Goal: Task Accomplishment & Management: Manage account settings

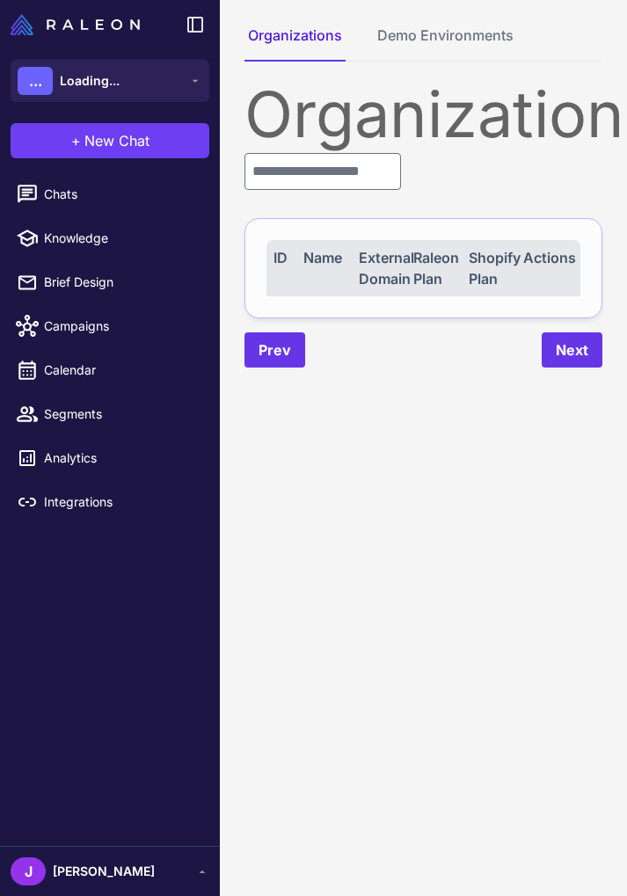
click at [437, 746] on content "Organizations Demo Environments Organizations ID Name External Domain Raleon Pl…" at bounding box center [423, 448] width 407 height 896
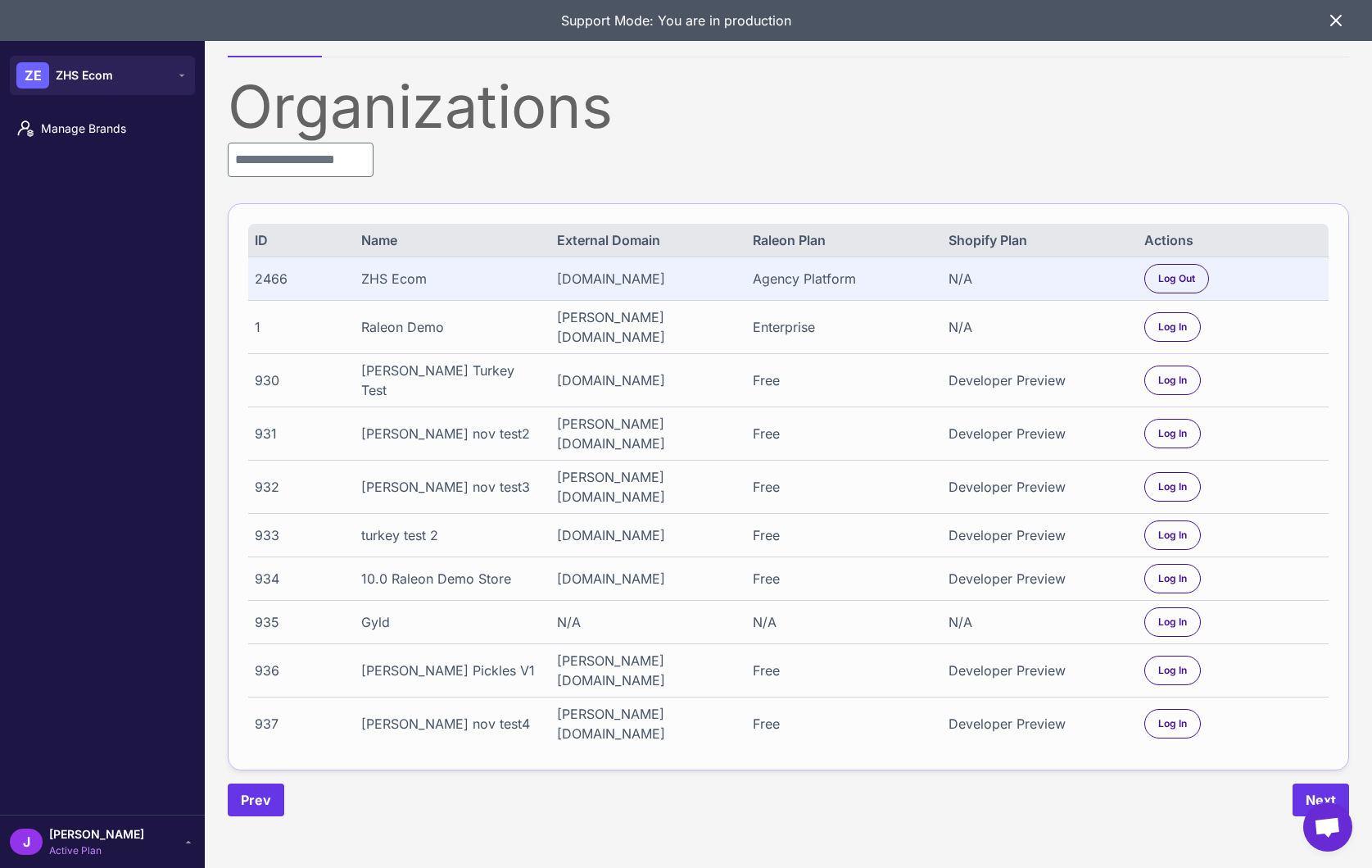
click at [146, 374] on div "Manage Brands" at bounding box center [102, 460] width 205 height 710
click at [127, 480] on div "Manage Brands" at bounding box center [102, 460] width 205 height 710
click at [528, 816] on div "Prev Next" at bounding box center [789, 799] width 1121 height 33
click at [583, 25] on icon at bounding box center [1336, 20] width 10 height 10
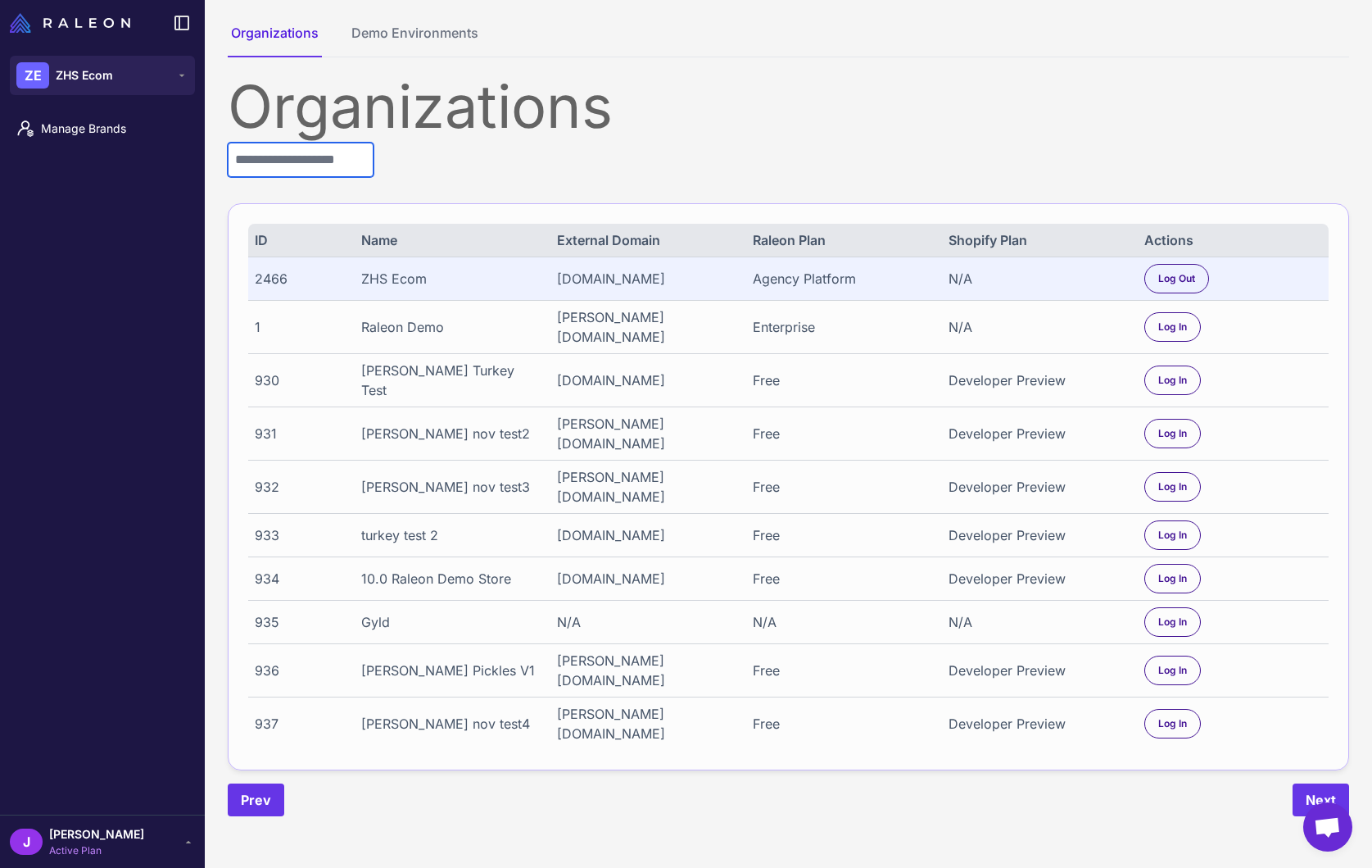
click at [364, 154] on input "text" at bounding box center [301, 159] width 146 height 34
click at [583, 121] on div "Organizations" at bounding box center [789, 106] width 1121 height 59
click at [391, 113] on div "Organizations" at bounding box center [789, 106] width 1121 height 59
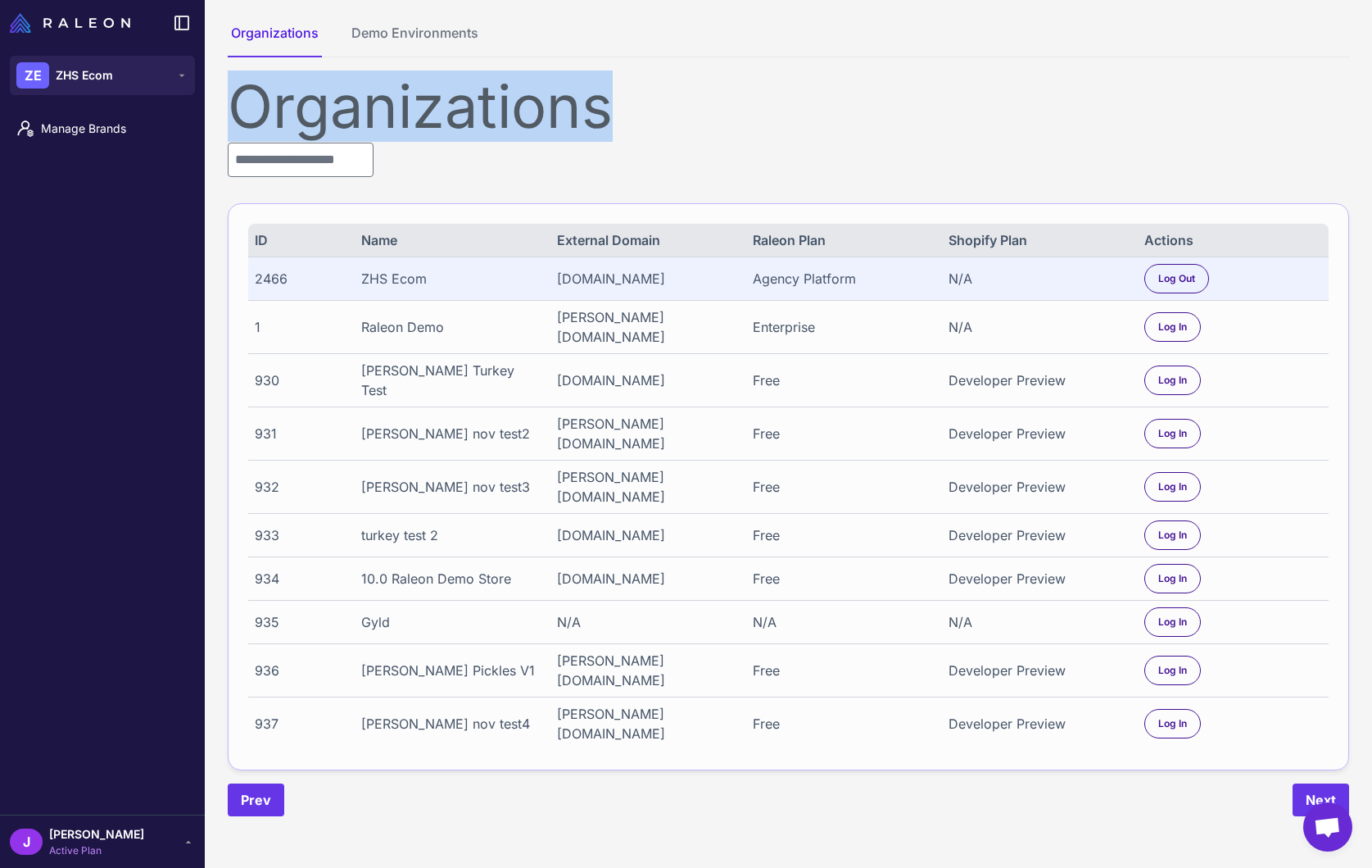
click at [391, 113] on div "Organizations" at bounding box center [789, 106] width 1121 height 59
click at [496, 113] on div "Organizations" at bounding box center [789, 106] width 1121 height 59
drag, startPoint x: 574, startPoint y: 110, endPoint x: 233, endPoint y: 124, distance: 341.3
click at [230, 126] on div "Organizations" at bounding box center [789, 106] width 1121 height 59
click at [254, 115] on div "Organizations" at bounding box center [789, 106] width 1121 height 59
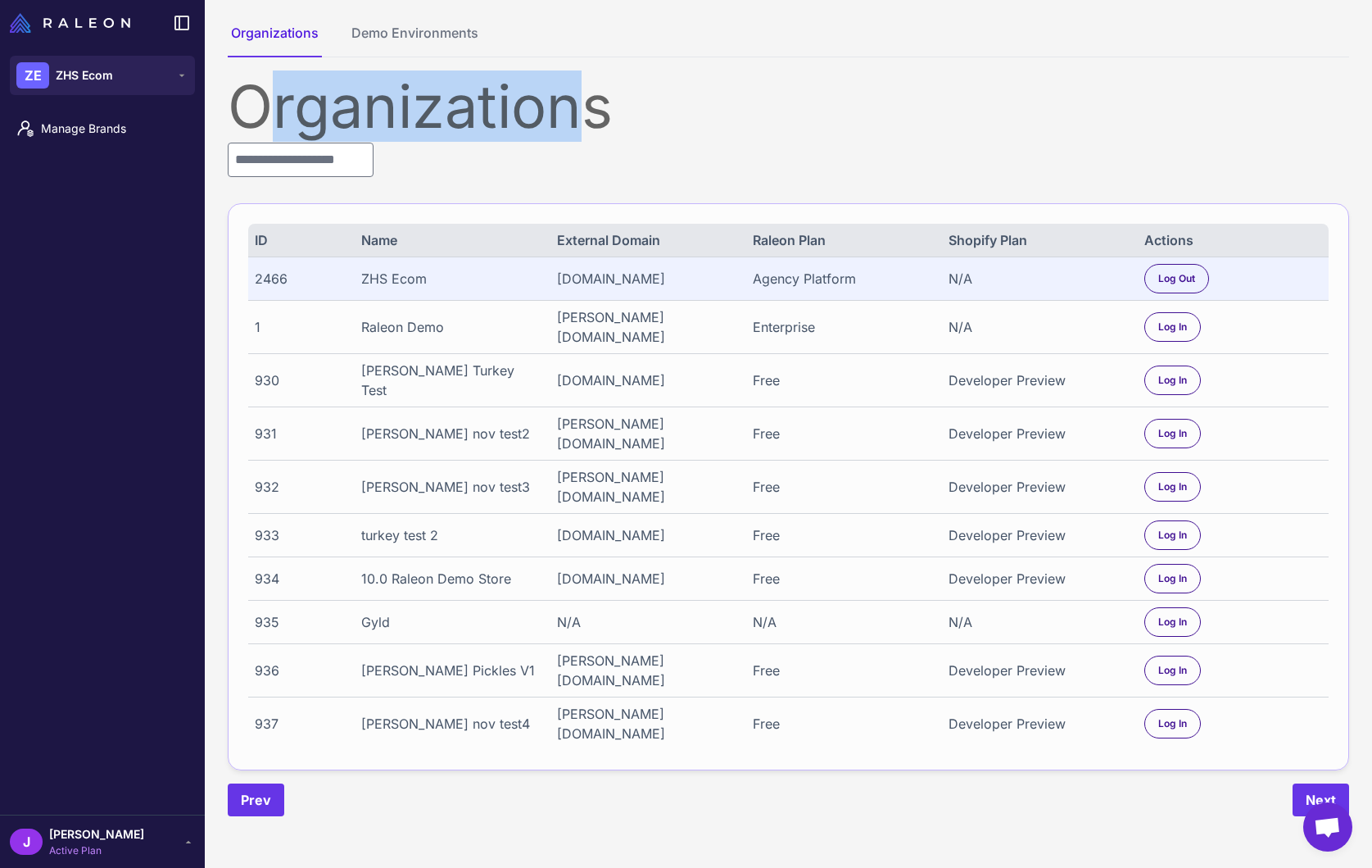
drag, startPoint x: 269, startPoint y: 113, endPoint x: 580, endPoint y: 113, distance: 311.0
click at [580, 113] on div "Organizations" at bounding box center [789, 106] width 1121 height 59
click at [583, 115] on div "Organizations" at bounding box center [789, 106] width 1121 height 59
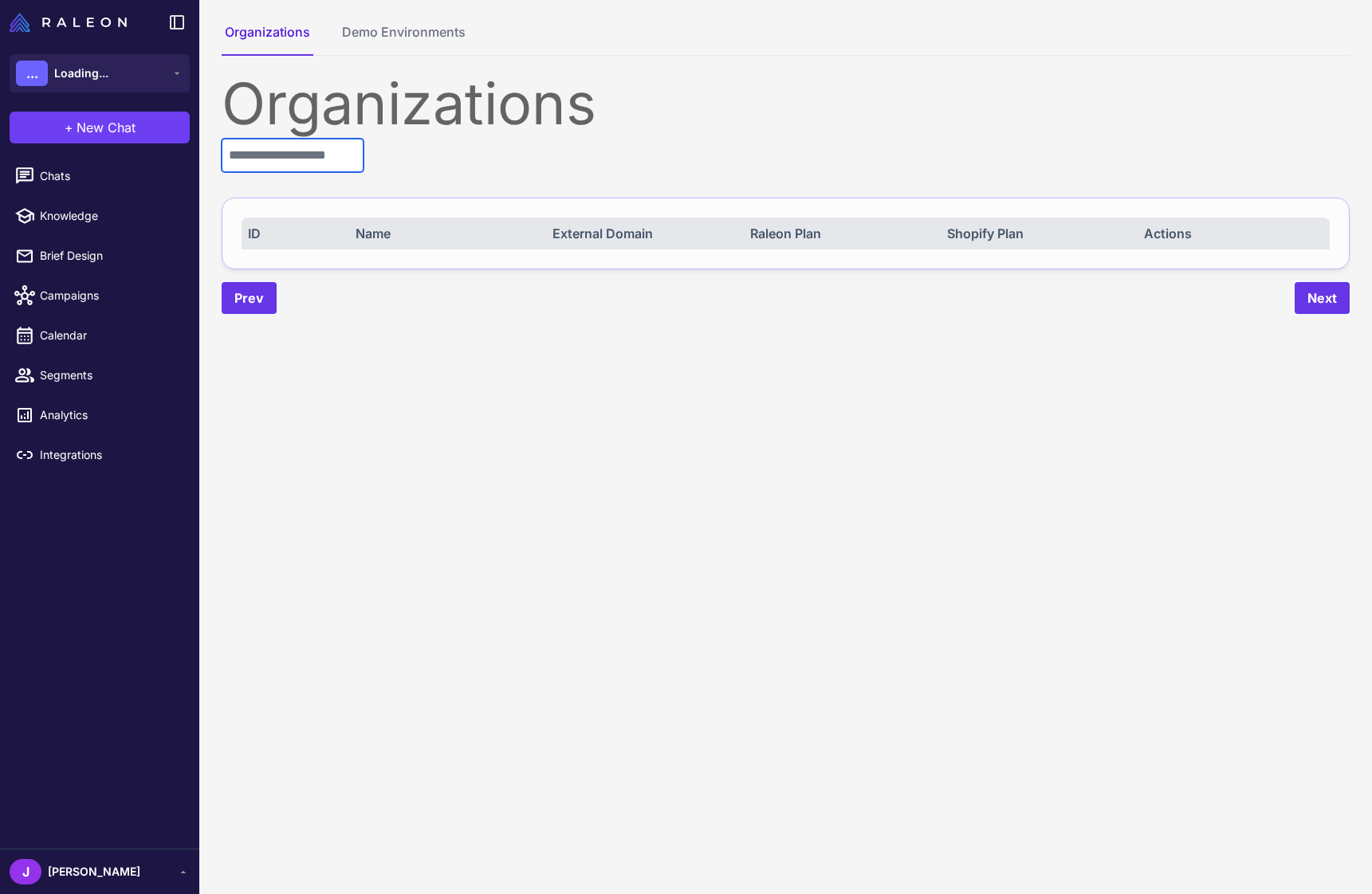
click at [281, 151] on input "text" at bounding box center [293, 155] width 142 height 34
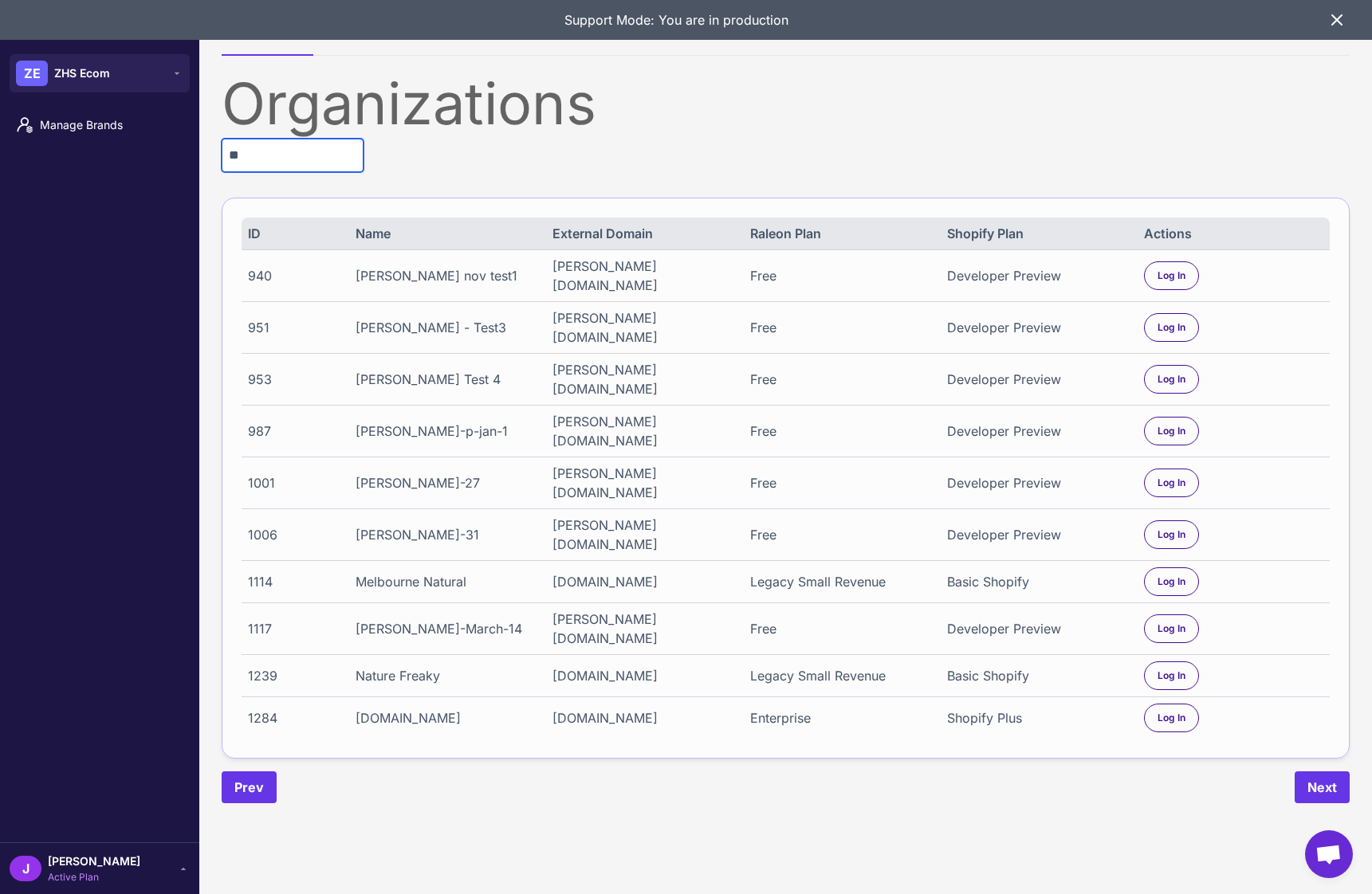
type input "*"
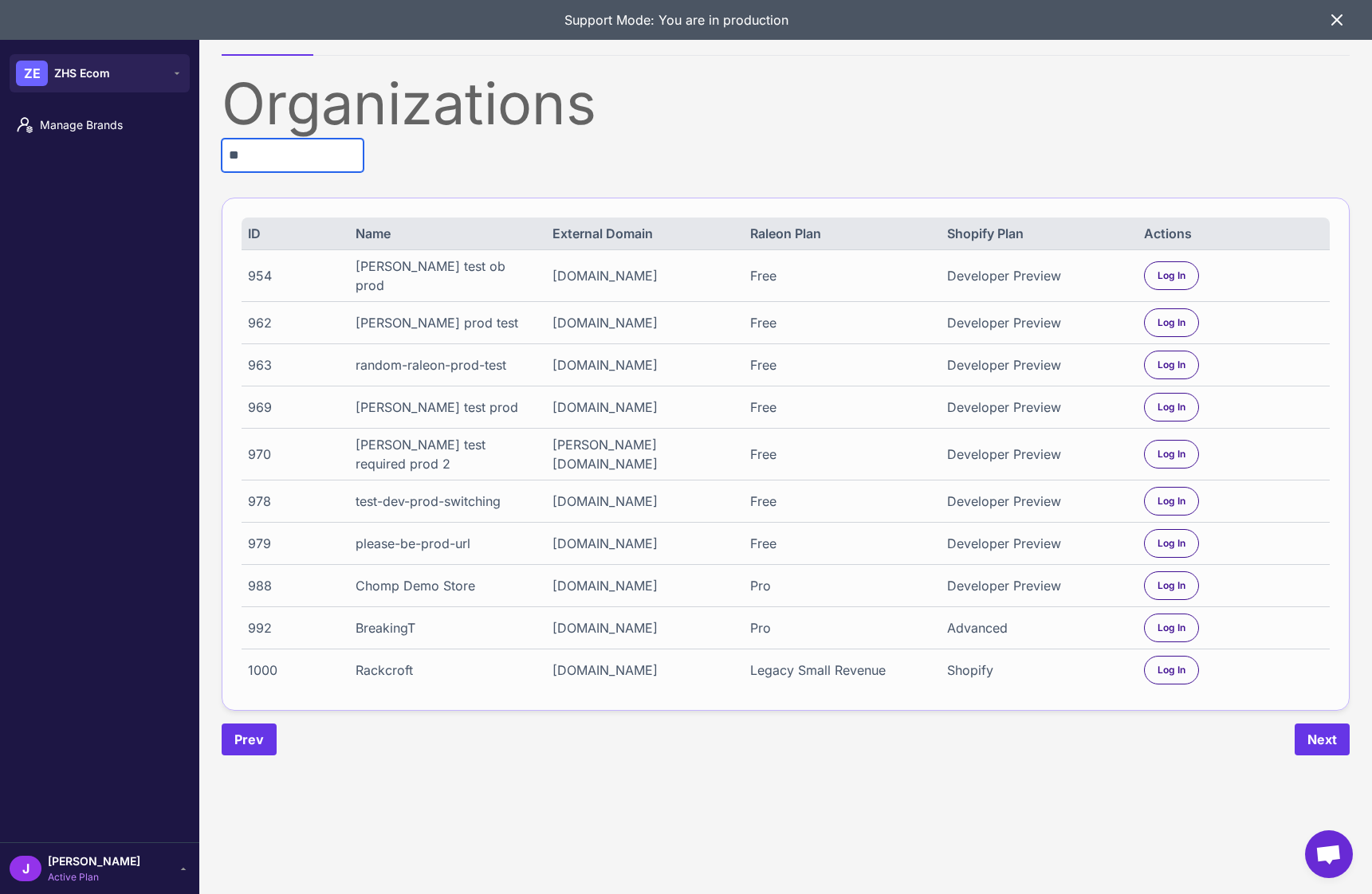
type input "*"
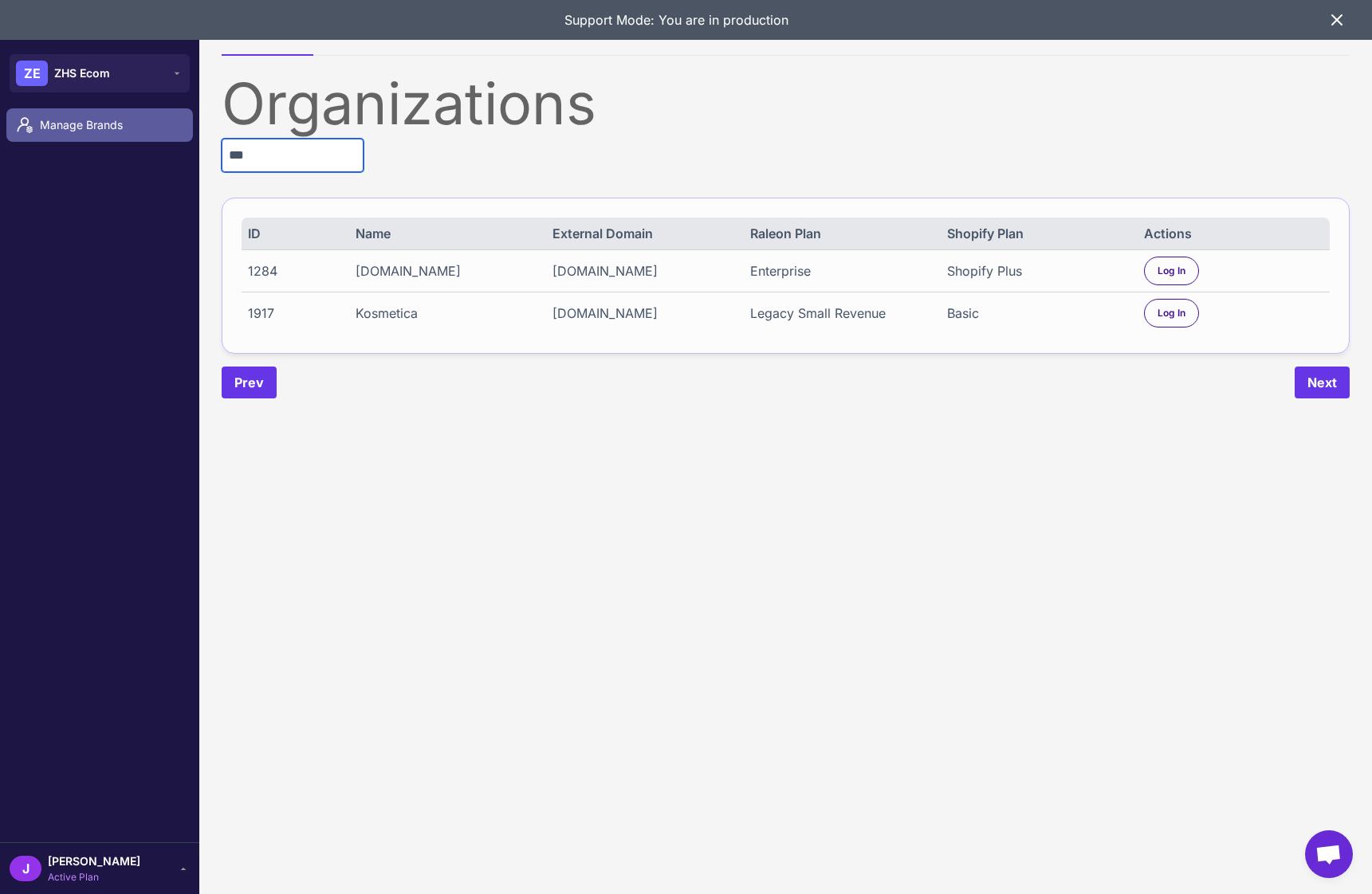
drag, startPoint x: 261, startPoint y: 156, endPoint x: 72, endPoint y: 139, distance: 189.8
click at [90, 140] on div "**********" at bounding box center [686, 447] width 1372 height 894
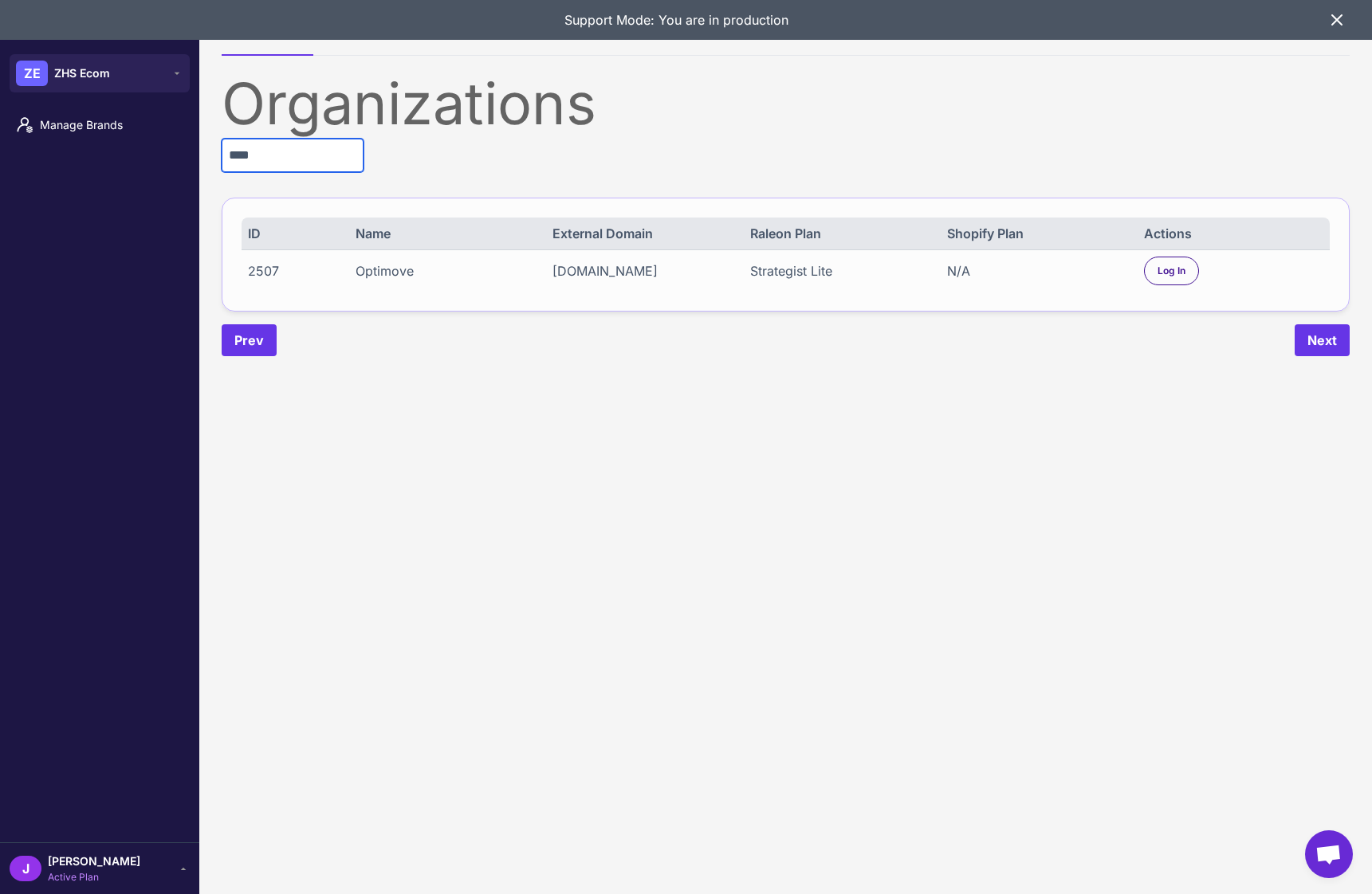
type input "****"
click at [787, 270] on div "Strategist Lite" at bounding box center [840, 271] width 179 height 19
click at [1193, 277] on div "Log In" at bounding box center [1171, 271] width 55 height 29
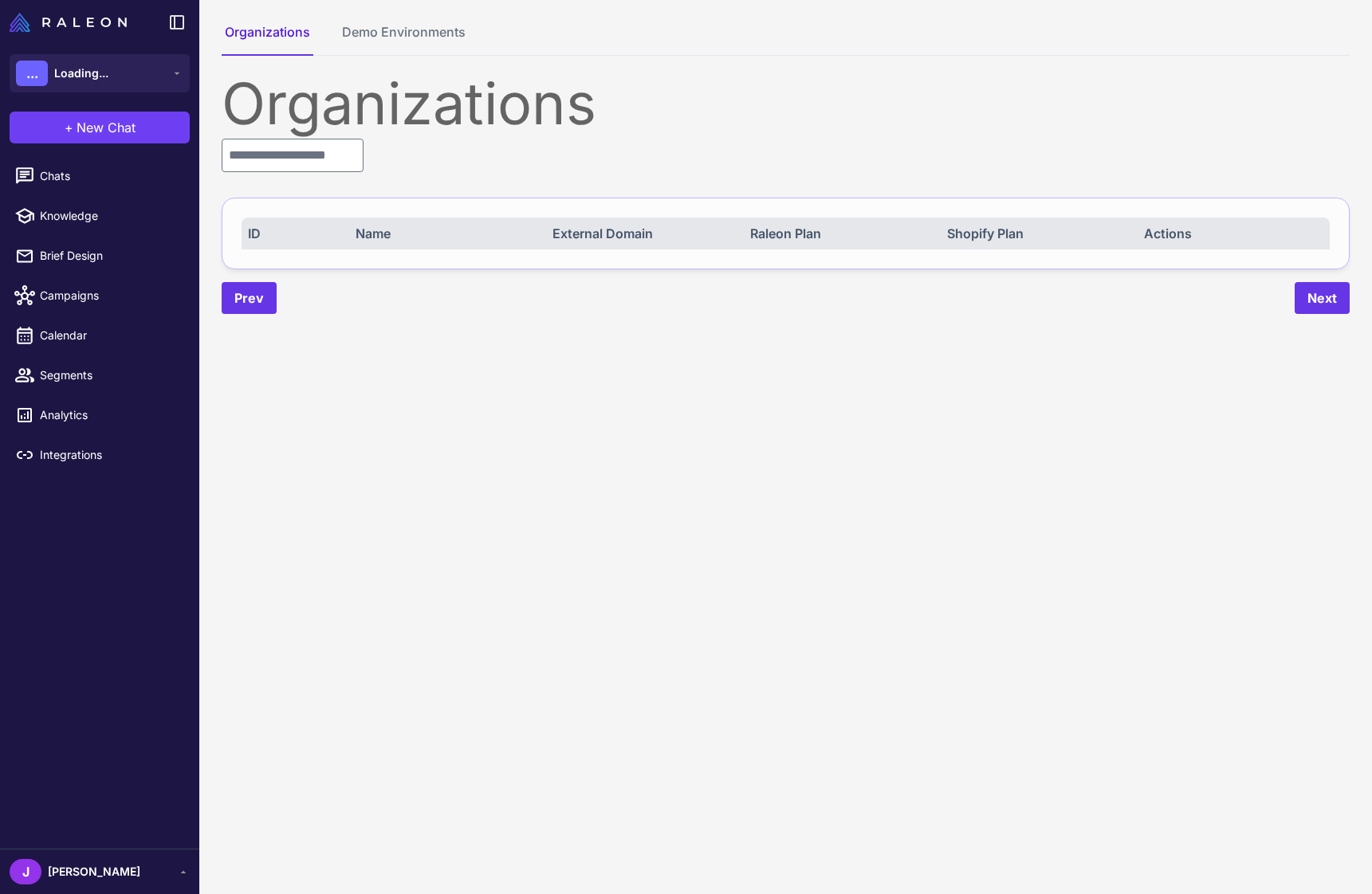
drag, startPoint x: 90, startPoint y: 870, endPoint x: 82, endPoint y: 870, distance: 8.0
click at [89, 870] on div "[PERSON_NAME]" at bounding box center [100, 871] width 180 height 25
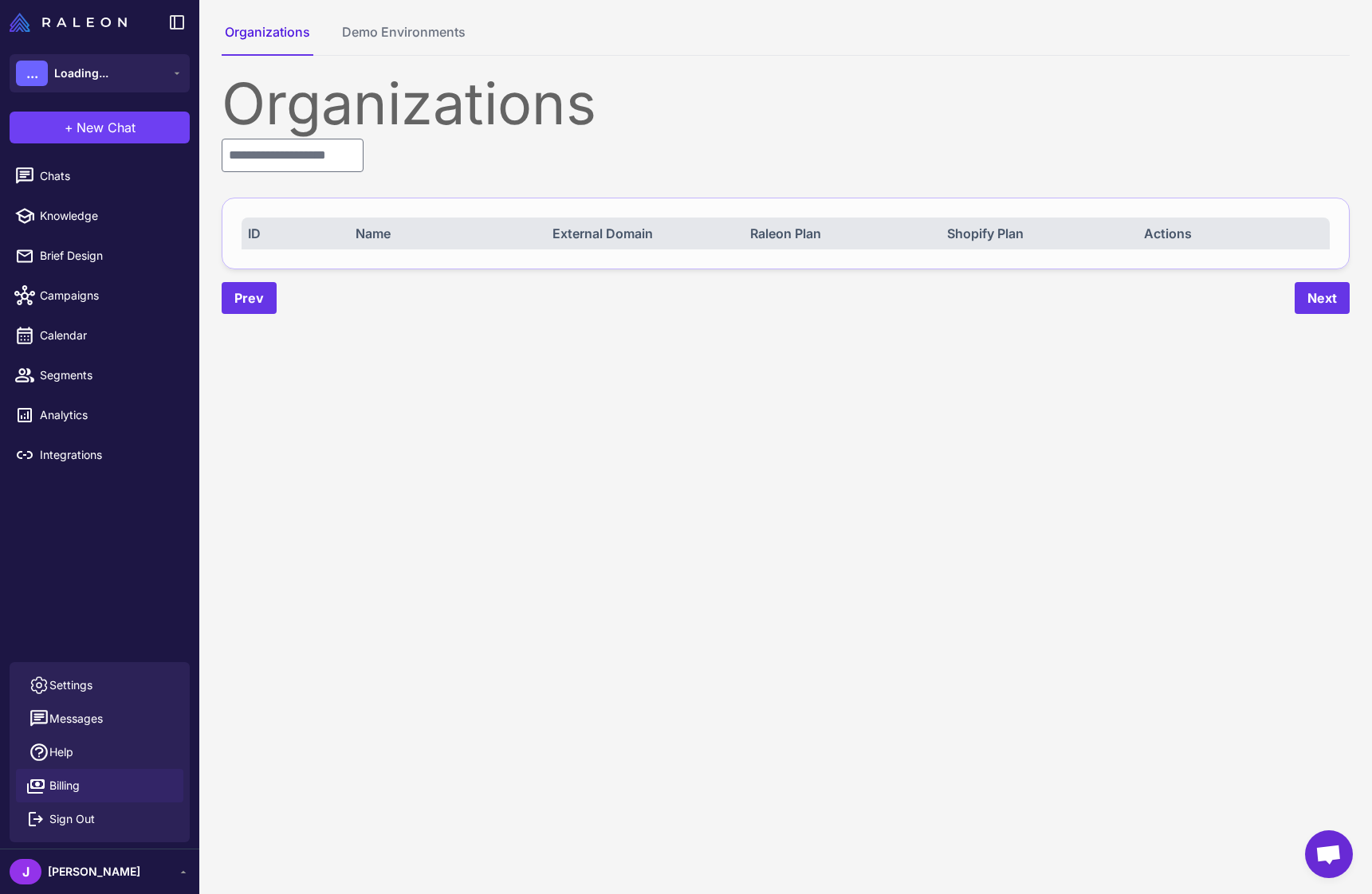
click at [76, 785] on span "Billing" at bounding box center [64, 785] width 30 height 17
